Goal: Information Seeking & Learning: Learn about a topic

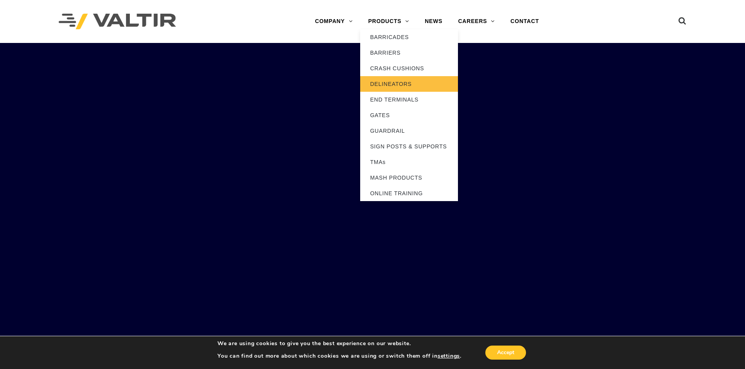
click at [394, 78] on link "DELINEATORS" at bounding box center [409, 84] width 98 height 16
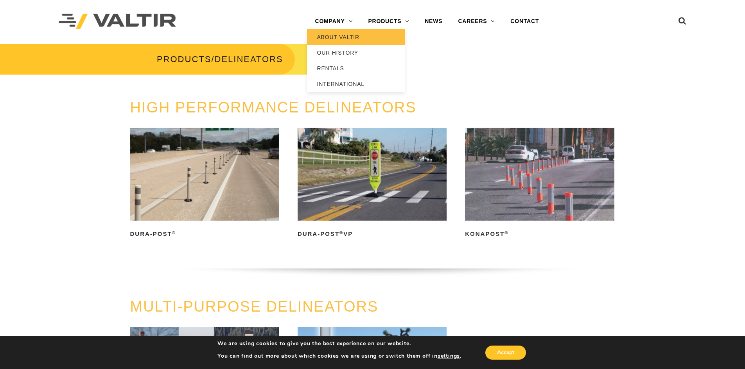
click at [333, 36] on link "ABOUT VALTIR" at bounding box center [356, 37] width 98 height 16
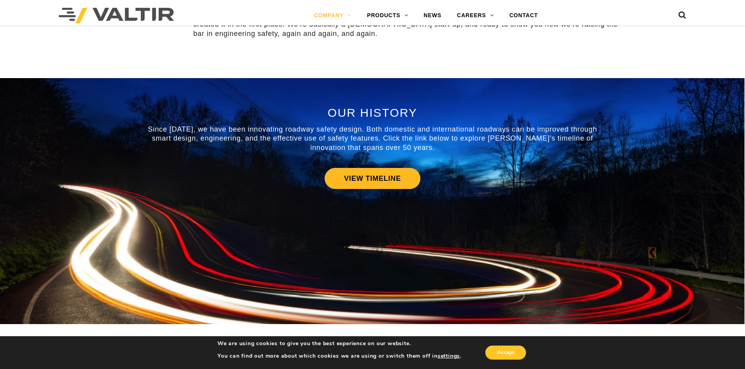
scroll to position [312, 0]
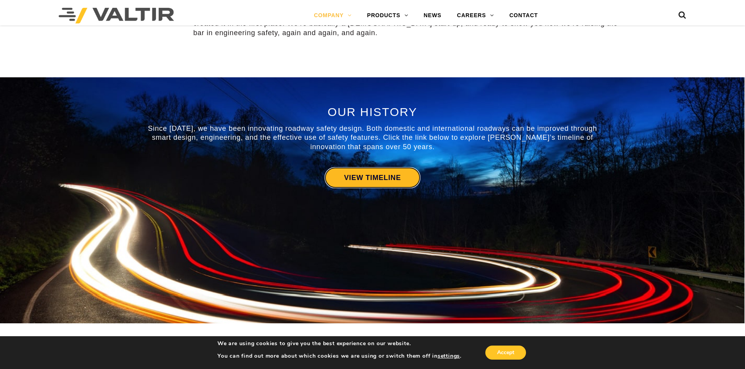
click at [382, 179] on link "VIEW TIMELINE" at bounding box center [372, 177] width 96 height 21
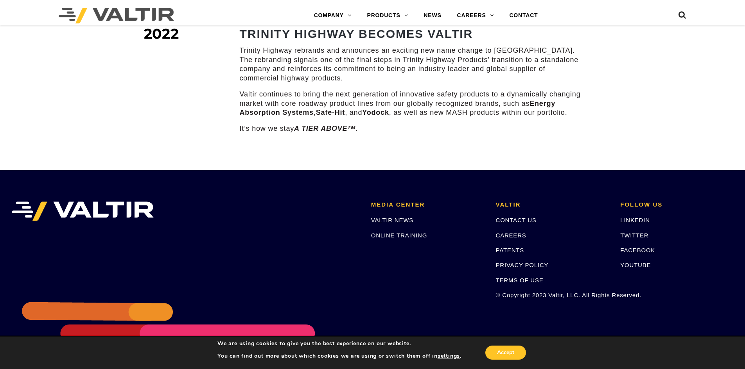
scroll to position [1179, 0]
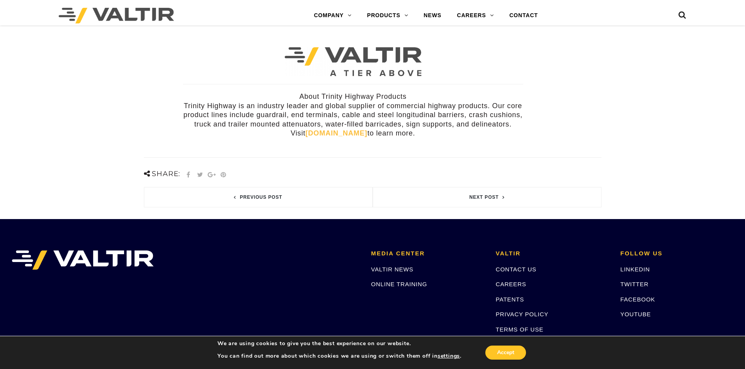
scroll to position [313, 0]
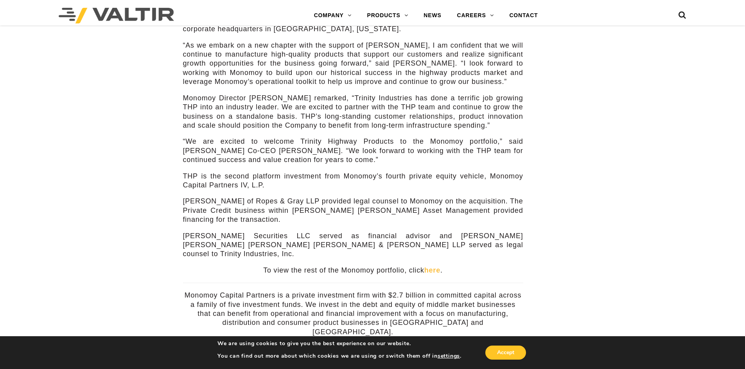
scroll to position [232, 0]
